Goal: Task Accomplishment & Management: Complete application form

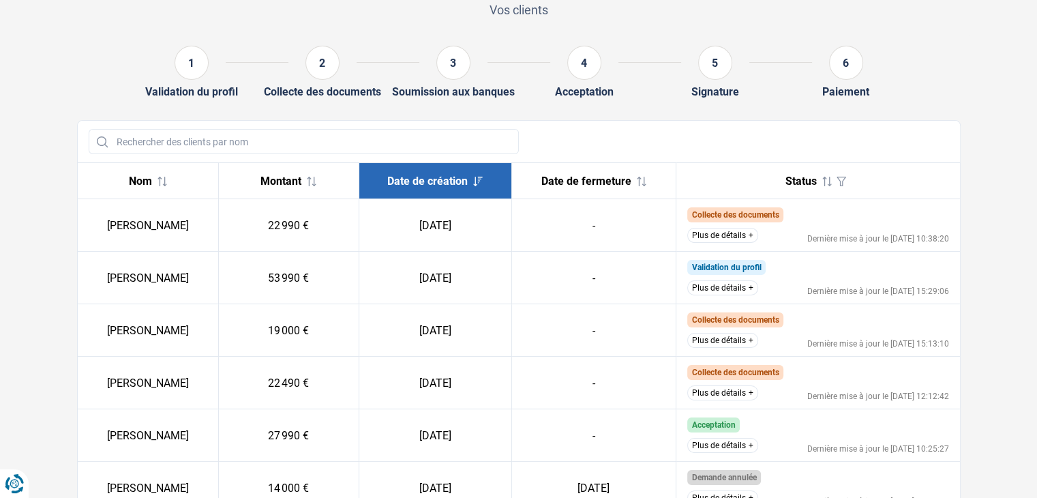
scroll to position [136, 0]
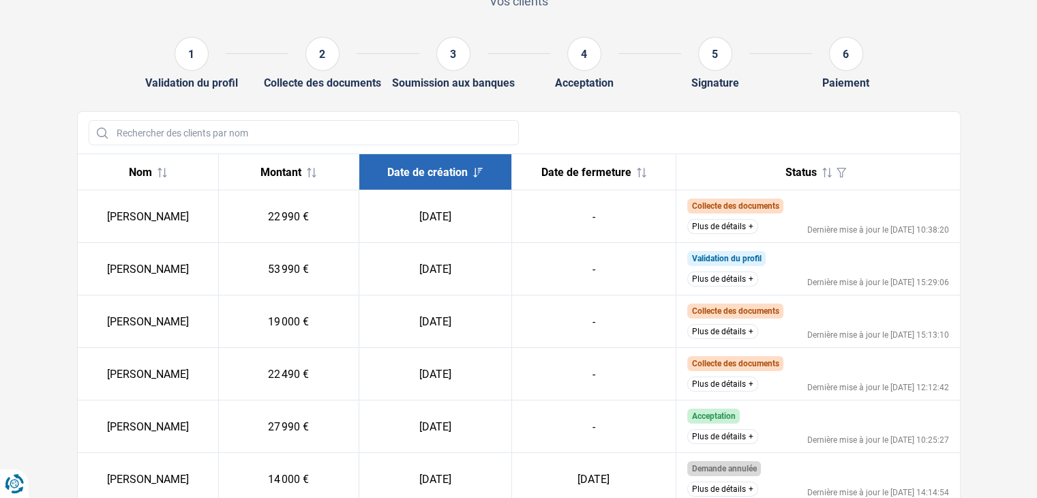
scroll to position [136, 0]
